Goal: Check status: Check status

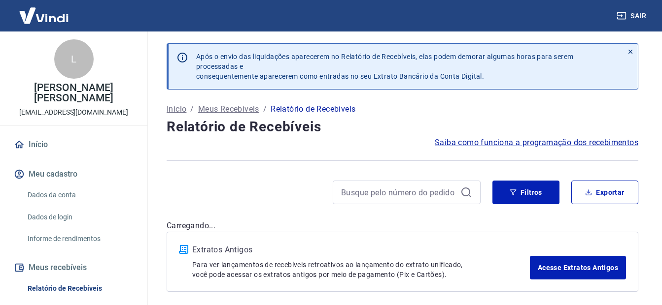
scroll to position [197, 0]
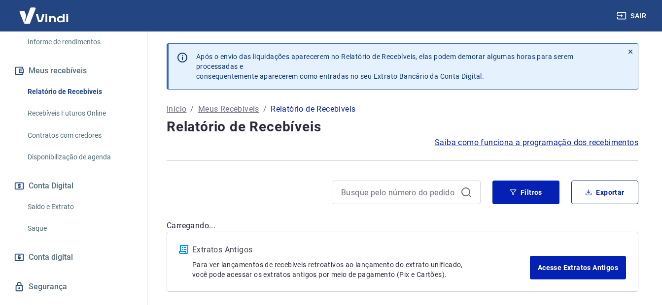
click at [72, 115] on link "Recebíveis Futuros Online" at bounding box center [80, 113] width 112 height 20
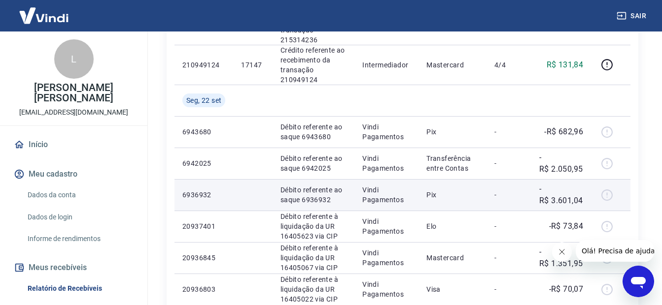
scroll to position [474, 0]
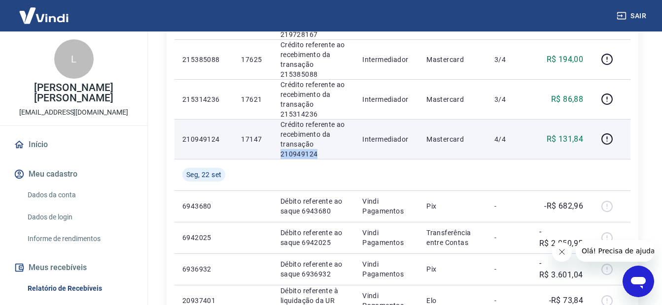
drag, startPoint x: 324, startPoint y: 152, endPoint x: 277, endPoint y: 151, distance: 46.8
click at [277, 151] on td "Crédito referente ao recebimento da transação 210949124" at bounding box center [313, 139] width 82 height 40
drag, startPoint x: 278, startPoint y: 150, endPoint x: 292, endPoint y: 152, distance: 13.9
copy p "210949124"
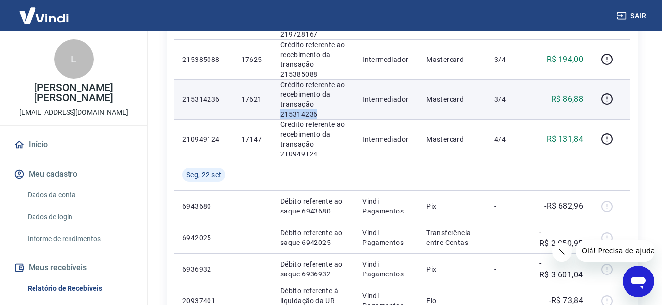
drag, startPoint x: 321, startPoint y: 114, endPoint x: 282, endPoint y: 113, distance: 39.4
click at [282, 113] on p "Crédito referente ao recebimento da transação 215314236" at bounding box center [313, 99] width 66 height 39
copy p "215314236"
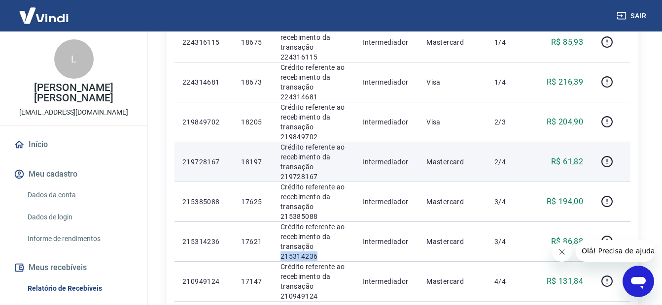
scroll to position [327, 0]
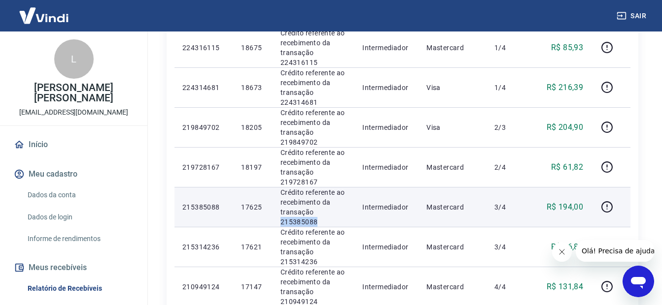
drag, startPoint x: 323, startPoint y: 222, endPoint x: 281, endPoint y: 223, distance: 41.9
click at [281, 223] on p "Crédito referente ao recebimento da transação 215385088" at bounding box center [313, 207] width 66 height 39
copy p "215385088"
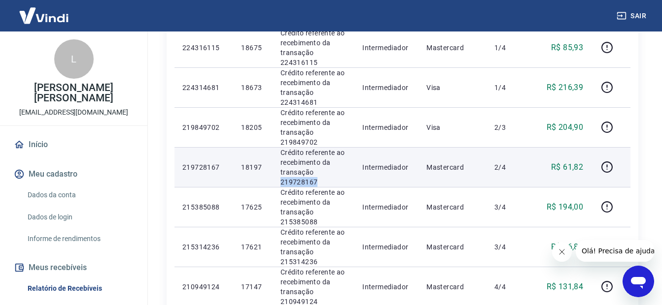
drag, startPoint x: 303, startPoint y: 185, endPoint x: 279, endPoint y: 179, distance: 24.3
click at [279, 179] on td "Crédito referente ao recebimento da transação 219728167" at bounding box center [313, 167] width 82 height 40
copy p "219728167"
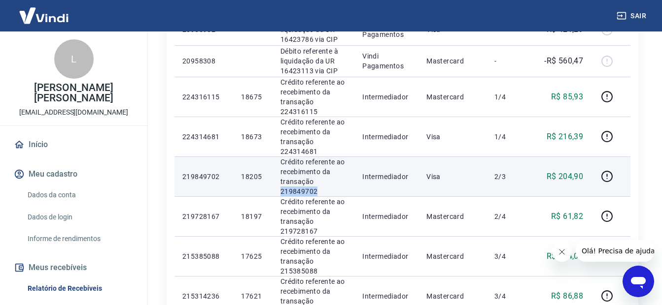
drag, startPoint x: 320, startPoint y: 193, endPoint x: 278, endPoint y: 190, distance: 41.5
click at [278, 190] on td "Crédito referente ao recebimento da transação 219849702" at bounding box center [313, 177] width 82 height 40
copy p "219849702"
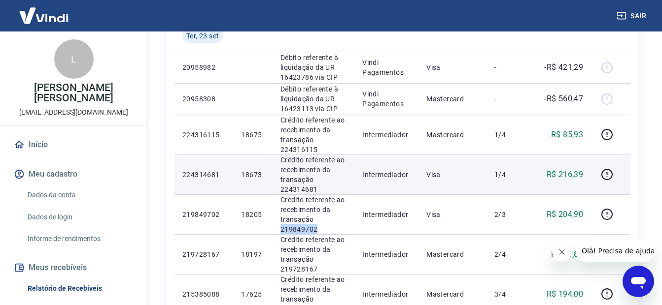
scroll to position [228, 0]
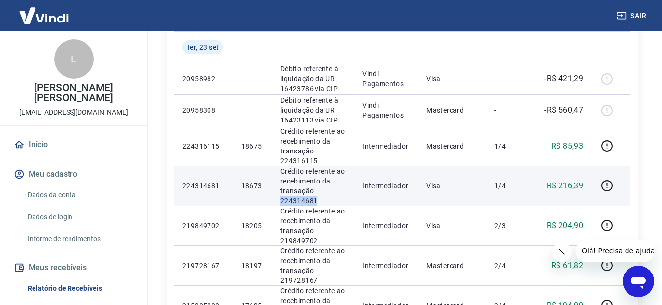
drag, startPoint x: 321, startPoint y: 200, endPoint x: 282, endPoint y: 205, distance: 39.2
click at [282, 205] on p "Crédito referente ao recebimento da transação 224314681" at bounding box center [313, 186] width 66 height 39
copy p "224314681"
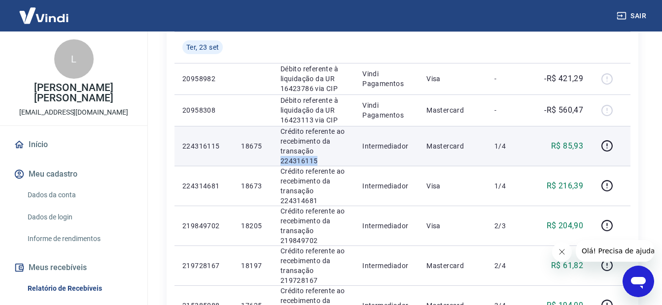
drag, startPoint x: 310, startPoint y: 161, endPoint x: 277, endPoint y: 161, distance: 33.0
click at [277, 161] on td "Crédito referente ao recebimento da transação 224316115" at bounding box center [313, 146] width 82 height 40
copy p "224316115"
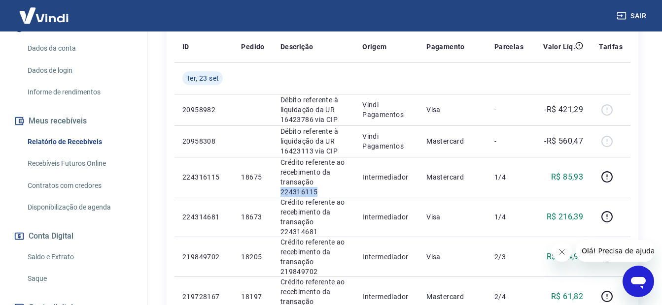
scroll to position [219, 0]
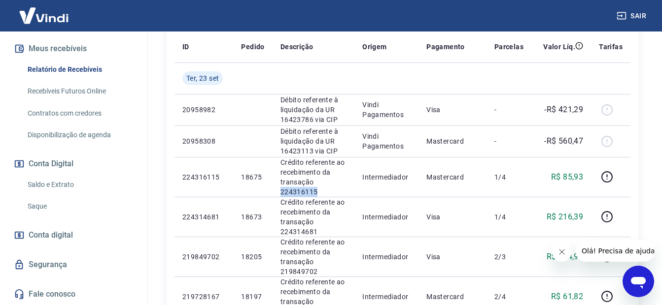
click at [57, 187] on link "Saldo e Extrato" at bounding box center [80, 185] width 112 height 20
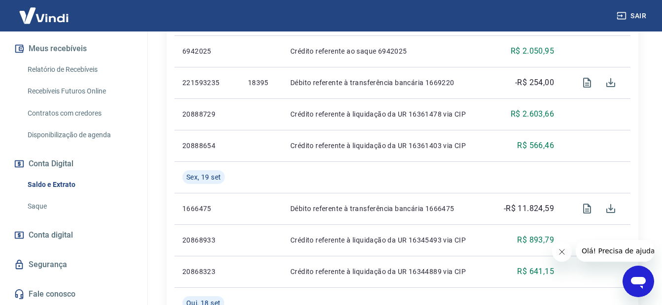
scroll to position [640, 0]
